Goal: Use online tool/utility: Utilize a website feature to perform a specific function

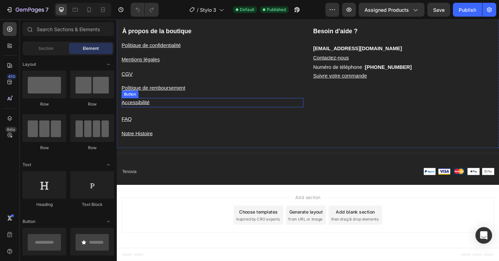
scroll to position [1626, 0]
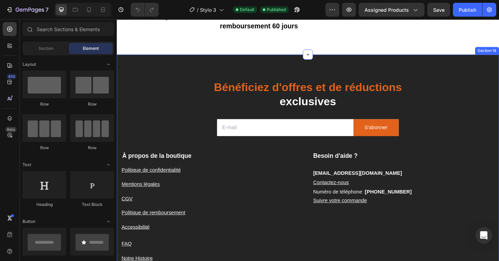
click at [289, 76] on div "Bénéficiez d'offres et de réductions exclusives Heading Email Field S'abonner S…" at bounding box center [325, 197] width 416 height 278
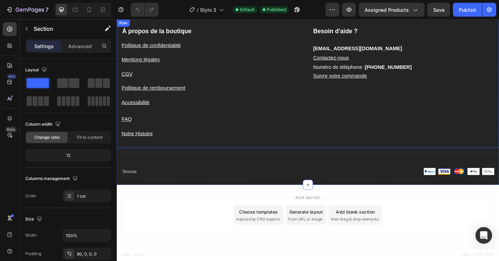
scroll to position [1696, 0]
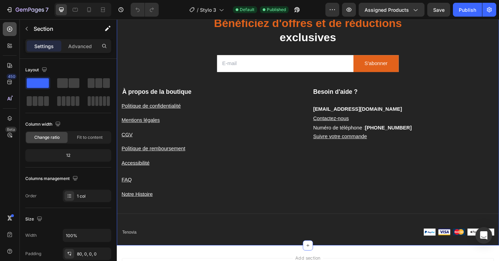
click at [14, 29] on div at bounding box center [10, 29] width 14 height 14
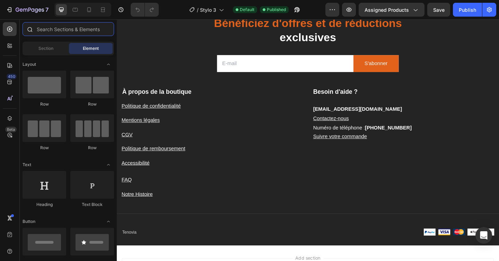
click at [48, 29] on input "text" at bounding box center [69, 29] width 92 height 14
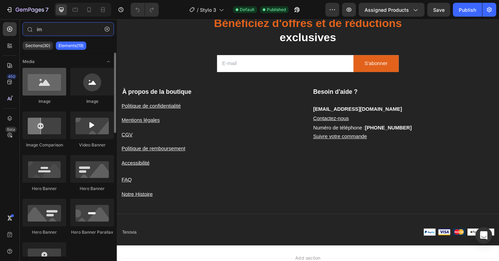
type input "im"
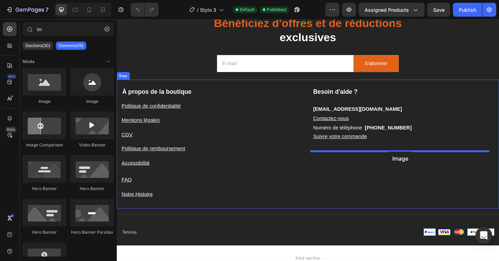
drag, startPoint x: 161, startPoint y: 99, endPoint x: 410, endPoint y: 163, distance: 257.3
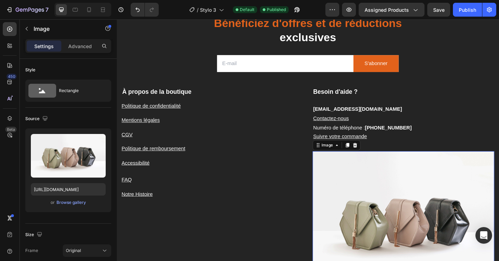
click at [368, 183] on img at bounding box center [429, 237] width 198 height 148
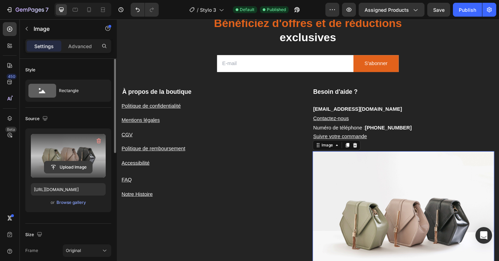
click at [68, 165] on input "file" at bounding box center [68, 168] width 48 height 12
click at [74, 165] on input "file" at bounding box center [68, 168] width 48 height 12
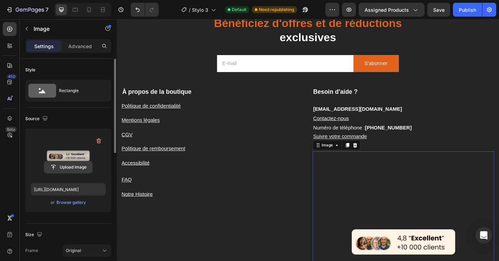
click at [77, 165] on input "file" at bounding box center [68, 168] width 48 height 12
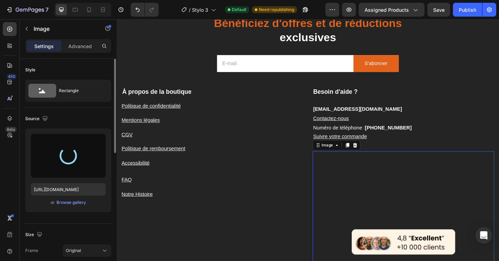
type input "[URL][DOMAIN_NAME]"
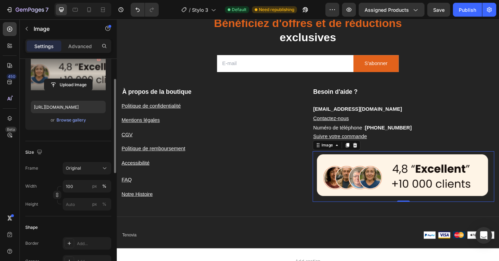
scroll to position [102, 0]
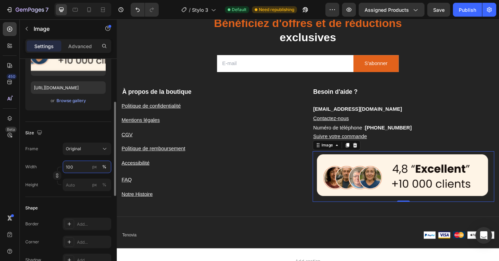
click at [81, 172] on input "100" at bounding box center [87, 167] width 49 height 12
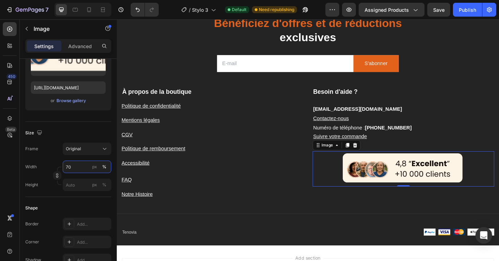
type input "7"
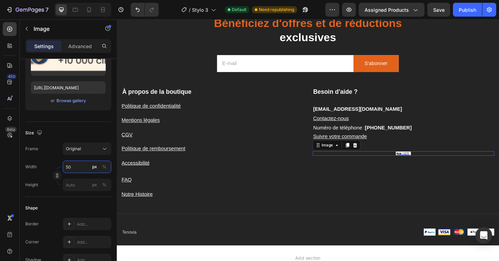
type input "5"
type input "6"
type input "8"
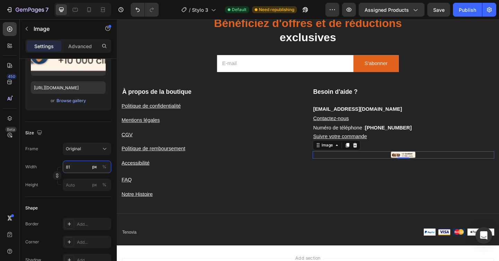
type input "8"
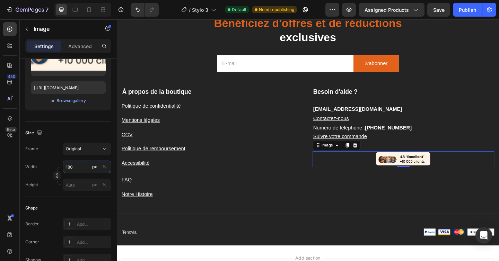
type input "180"
click at [70, 203] on div "Shape" at bounding box center [68, 208] width 86 height 11
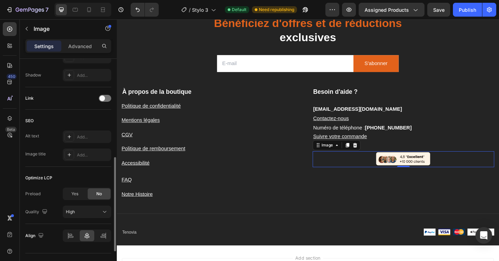
scroll to position [301, 0]
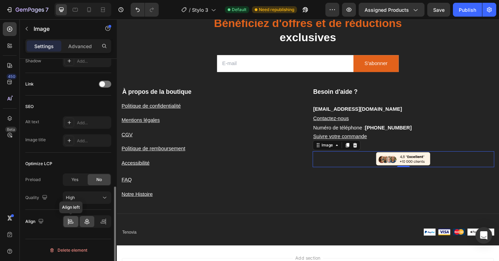
click at [70, 220] on icon at bounding box center [70, 221] width 7 height 7
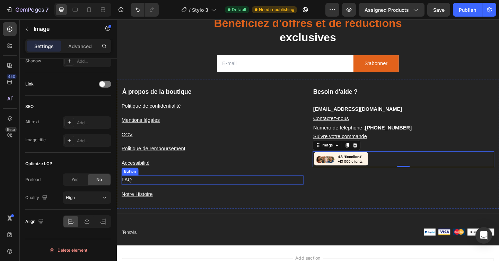
click at [294, 198] on div "FAQ Button" at bounding box center [221, 195] width 198 height 10
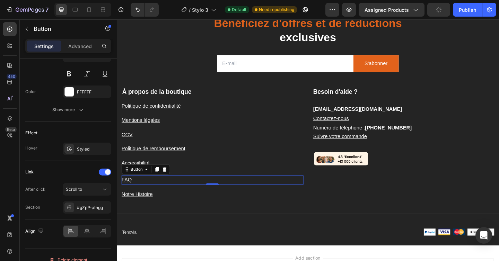
scroll to position [0, 0]
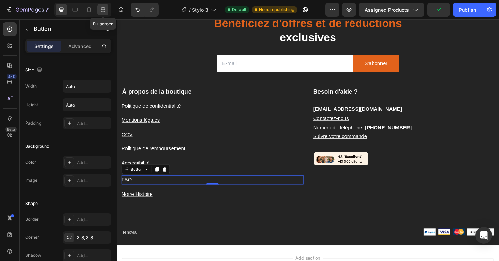
click at [103, 12] on icon at bounding box center [102, 9] width 7 height 7
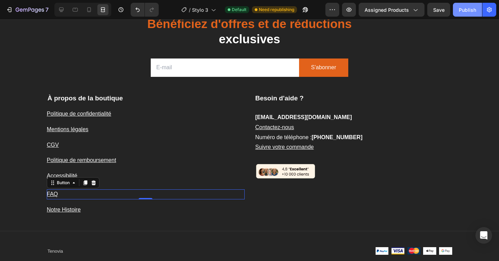
click at [471, 9] on div "Publish" at bounding box center [467, 9] width 17 height 7
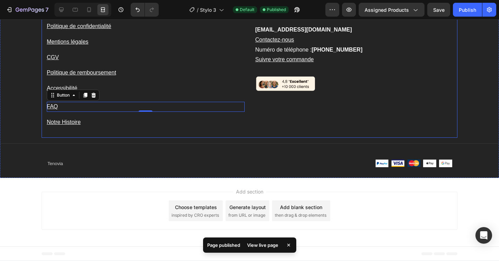
scroll to position [1714, 0]
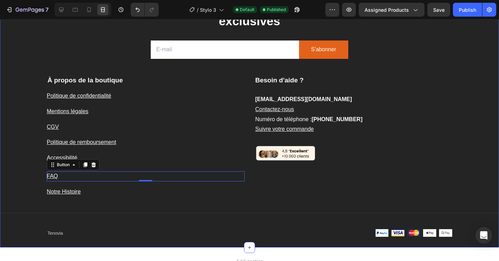
click at [465, 145] on div "Bénéficiez d'offres et de réductions exclusives Heading Email Field S'abonner S…" at bounding box center [249, 123] width 499 height 250
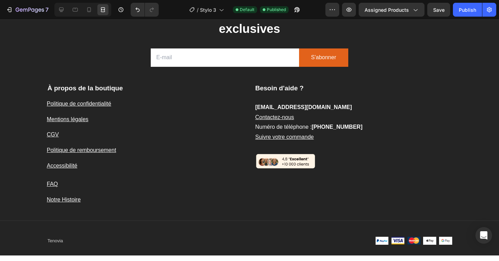
scroll to position [1694, 0]
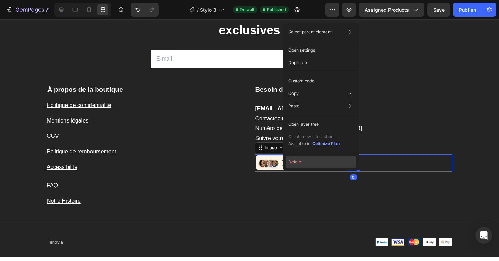
click at [294, 162] on button "Delete" at bounding box center [321, 162] width 71 height 12
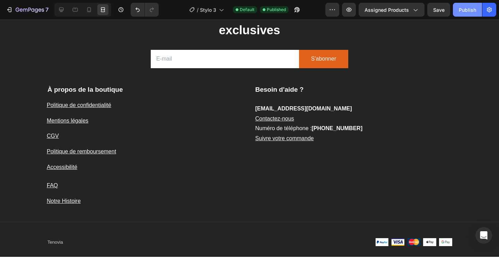
click at [459, 9] on button "Publish" at bounding box center [467, 10] width 29 height 14
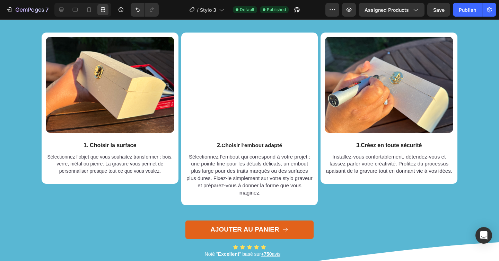
scroll to position [1013, 0]
